Goal: Task Accomplishment & Management: Manage account settings

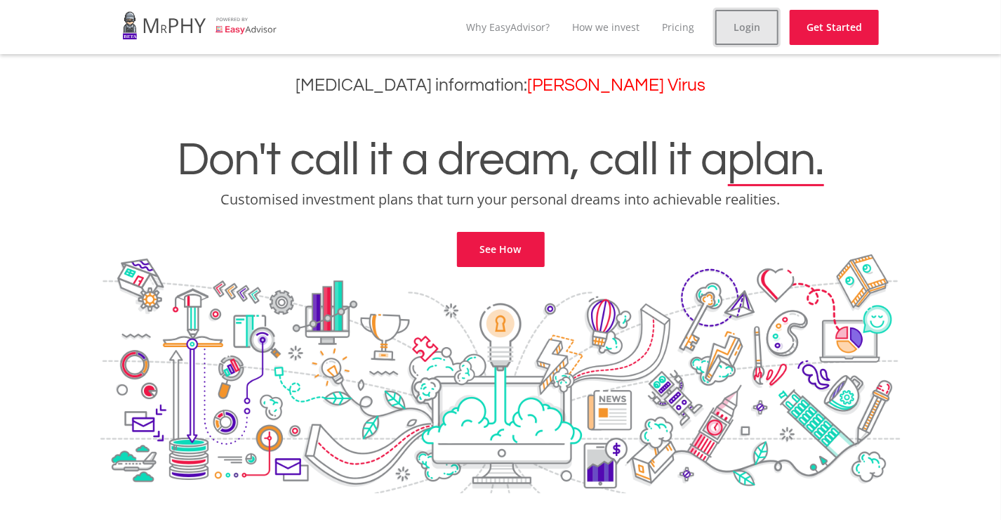
click at [742, 27] on link "Login" at bounding box center [747, 27] width 63 height 35
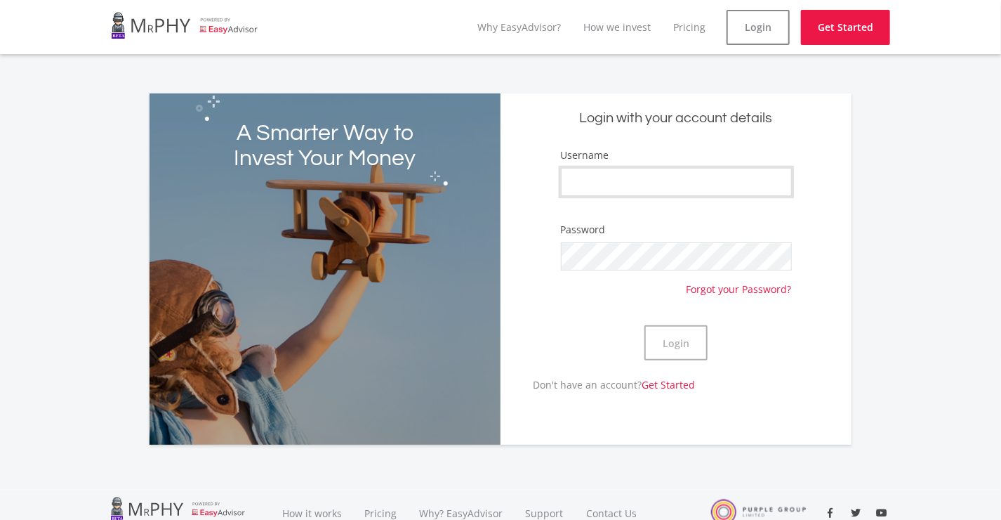
type input "[PERSON_NAME]"
click at [658, 352] on button "Login" at bounding box center [676, 342] width 63 height 35
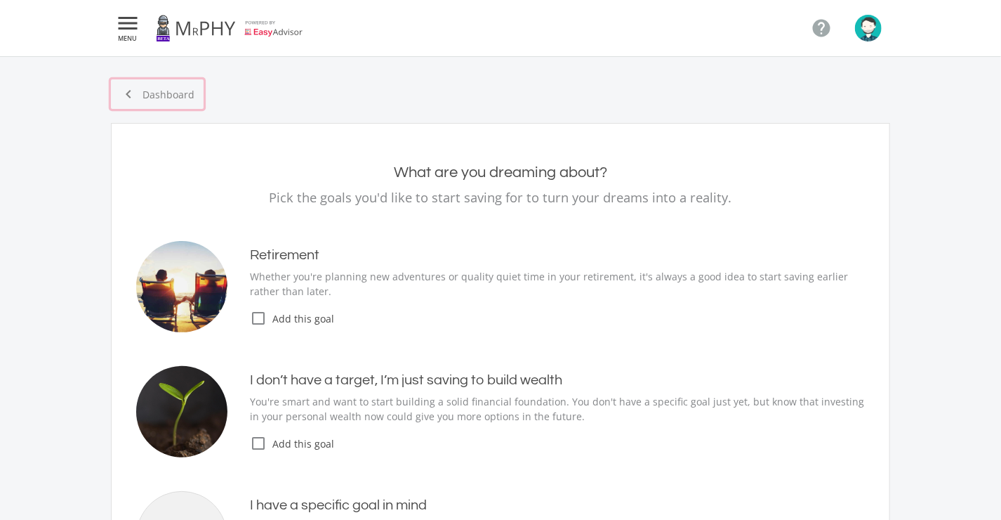
click at [179, 93] on link "chevron_left Dashboard" at bounding box center [157, 93] width 93 height 29
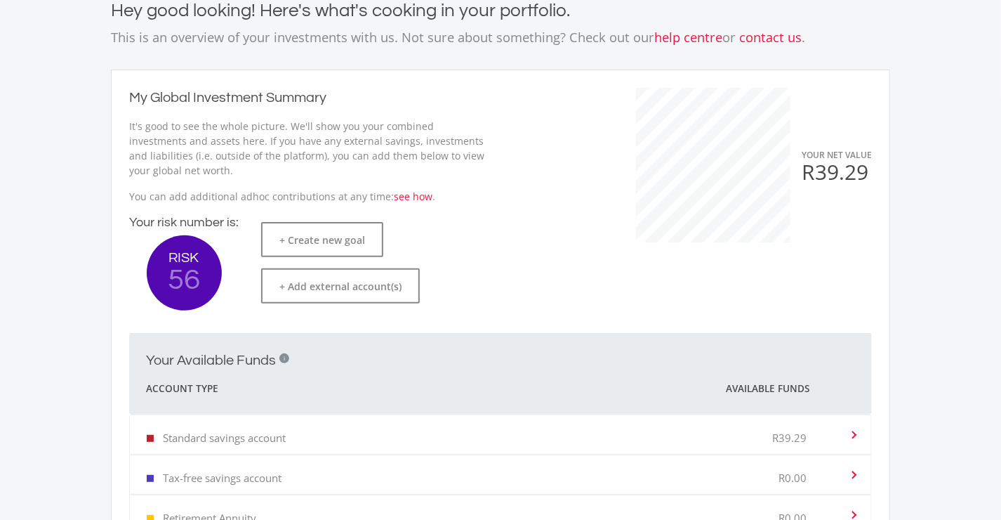
scroll to position [351, 0]
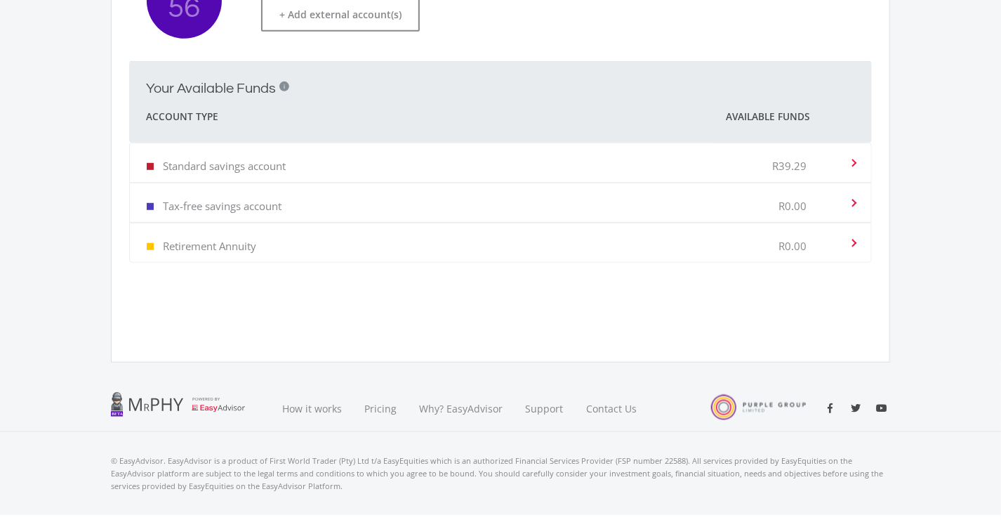
click at [322, 172] on div "Standard savings account R39.29" at bounding box center [498, 162] width 702 height 43
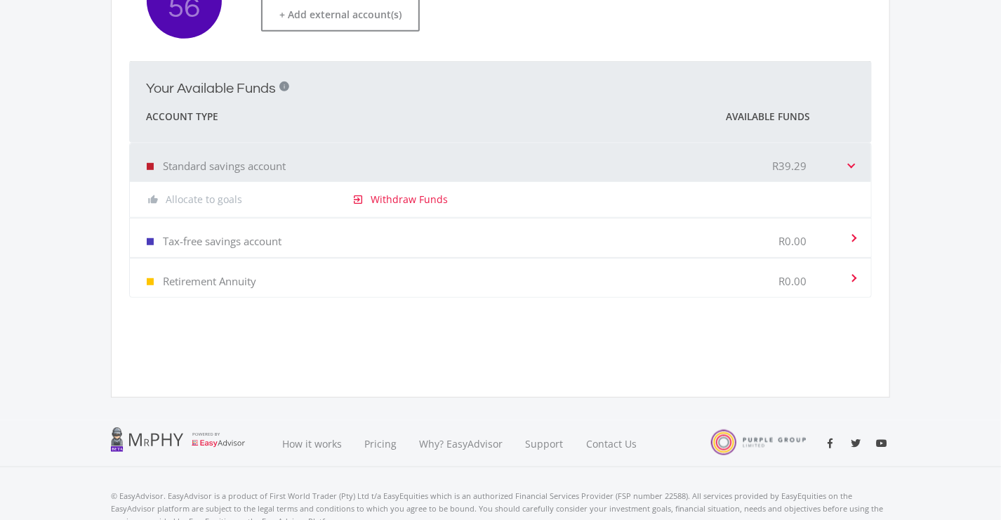
click at [610, 246] on div "Tax-free savings account R0.00" at bounding box center [498, 237] width 702 height 43
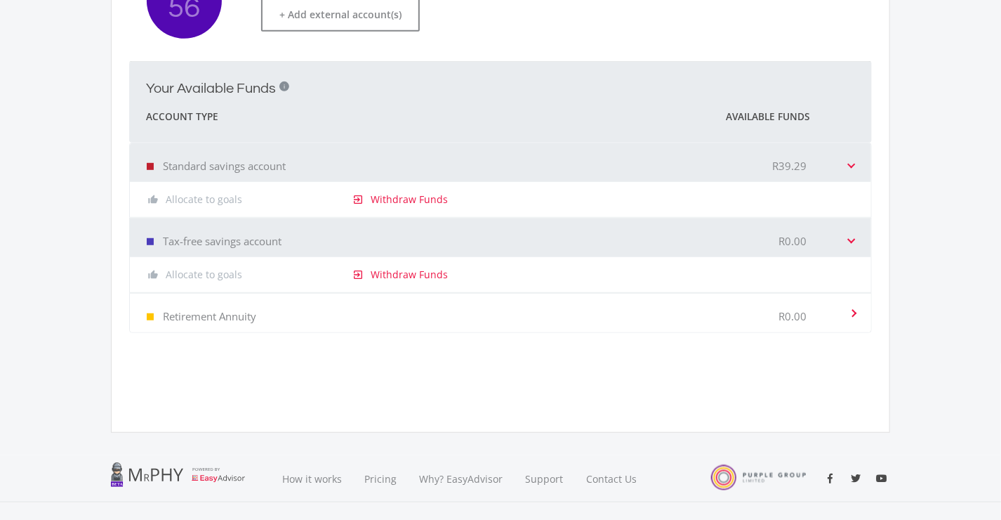
click at [647, 311] on div "Retirement Annuity R0.00" at bounding box center [498, 312] width 702 height 43
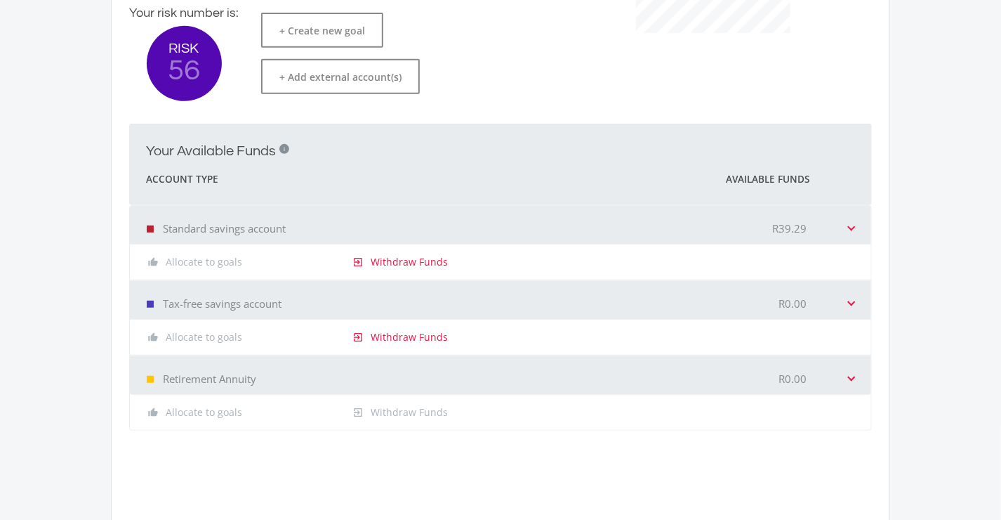
scroll to position [0, 0]
